Goal: Register for event/course

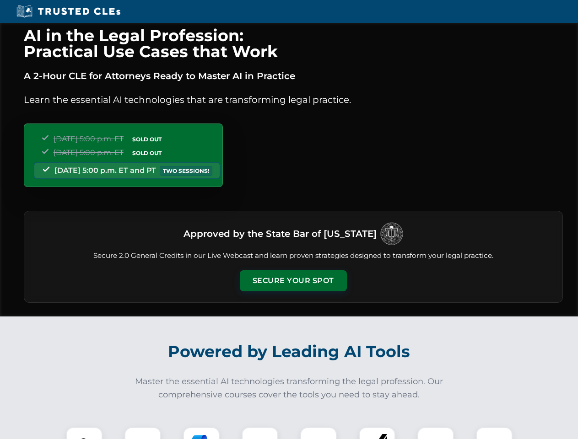
click at [293, 281] on button "Secure Your Spot" at bounding box center [293, 280] width 107 height 21
click at [84, 433] on img at bounding box center [84, 445] width 27 height 27
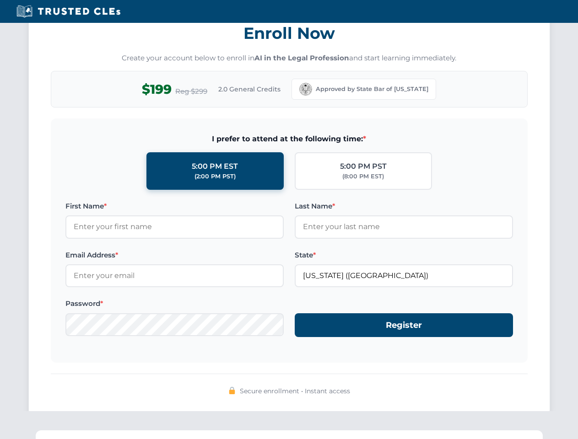
scroll to position [898, 0]
